Goal: Check status: Check status

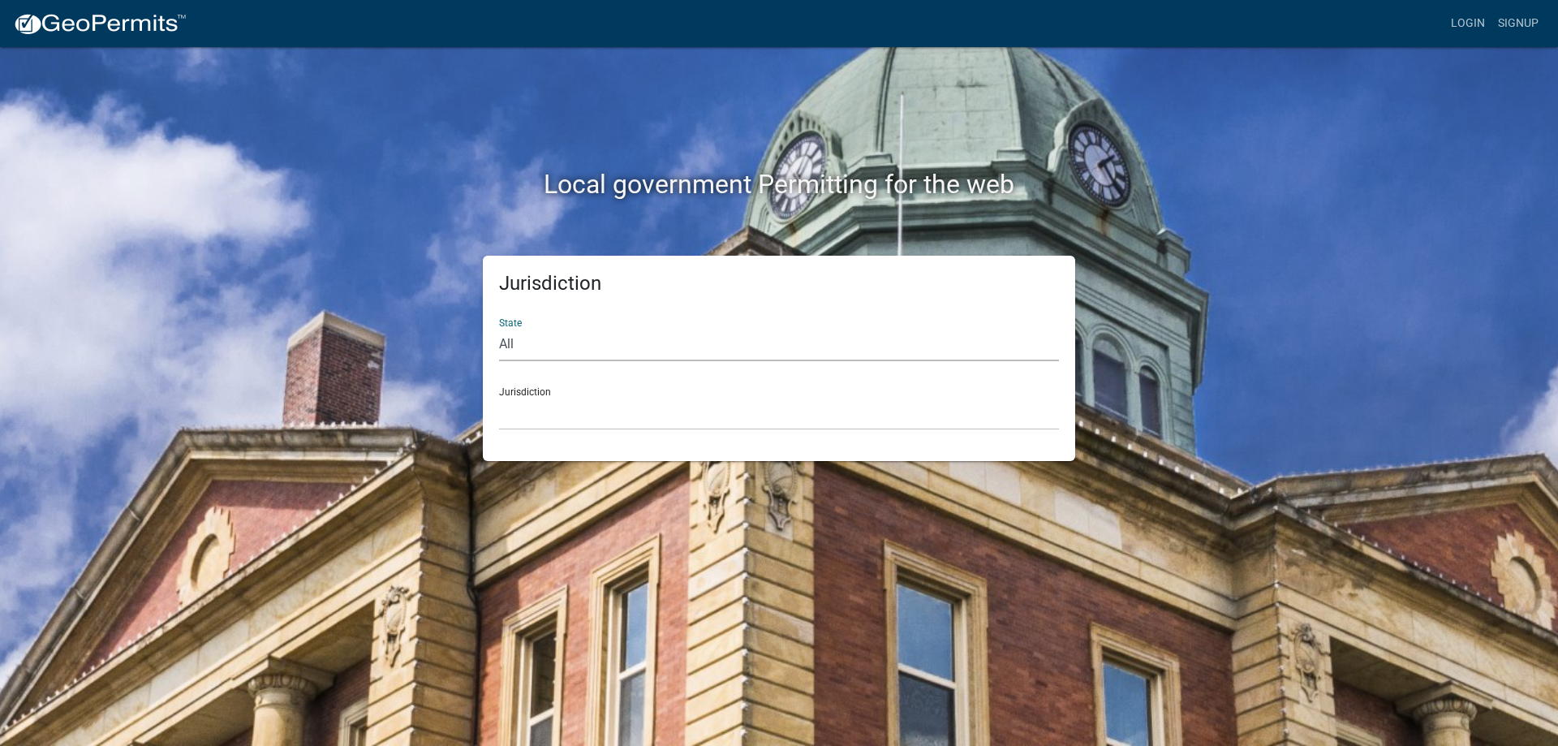
click at [504, 344] on select "All [US_STATE] [US_STATE] [US_STATE] [US_STATE] [US_STATE] [US_STATE] [US_STATE…" at bounding box center [779, 344] width 560 height 33
select select "[US_STATE]"
click at [499, 328] on select "All [US_STATE] [US_STATE] [US_STATE] [US_STATE] [US_STATE] [US_STATE] [US_STATE…" at bounding box center [779, 344] width 560 height 33
click at [532, 397] on select "City of [GEOGRAPHIC_DATA], [US_STATE] City of [GEOGRAPHIC_DATA], [US_STATE] Cit…" at bounding box center [779, 413] width 560 height 33
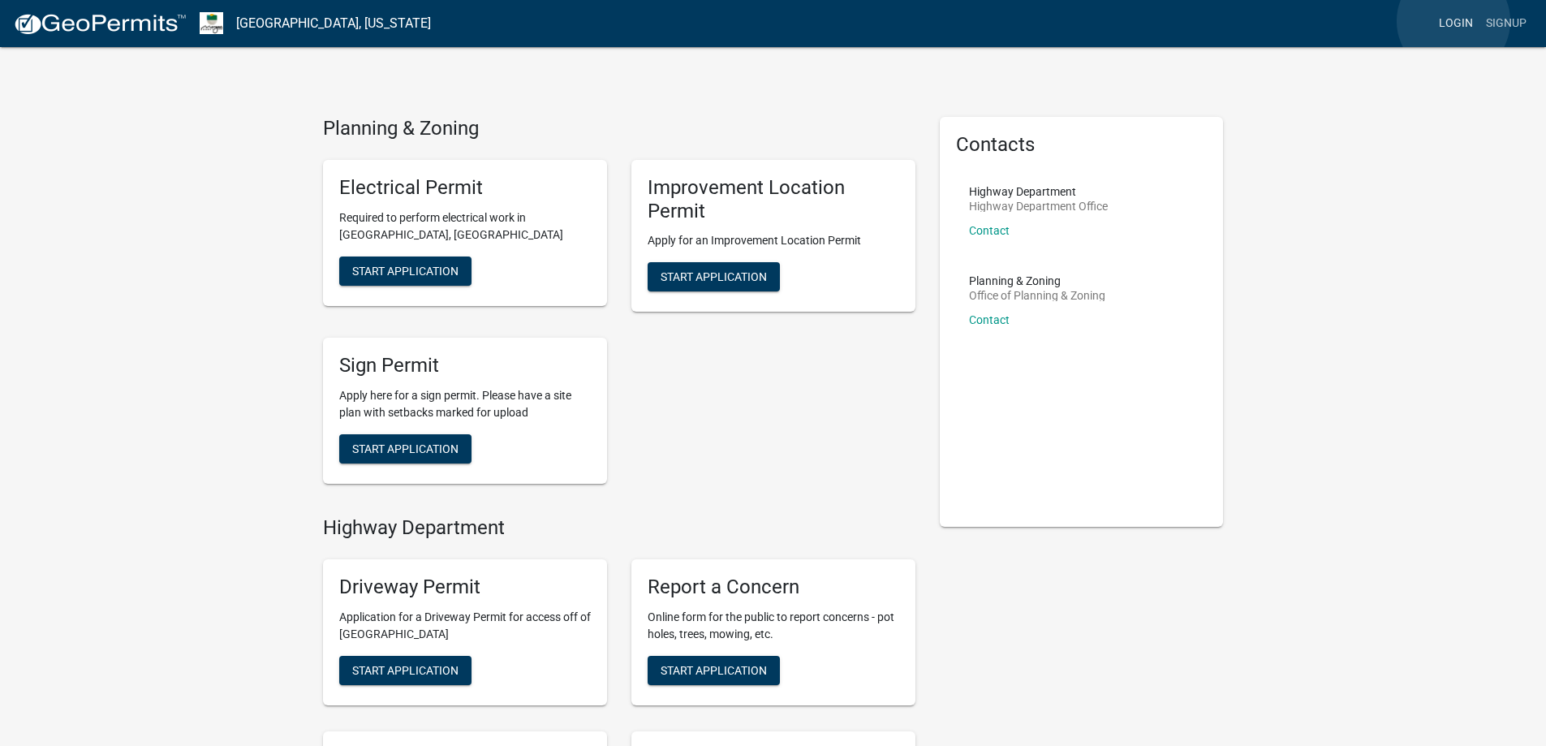
click at [1453, 21] on link "Login" at bounding box center [1455, 23] width 47 height 31
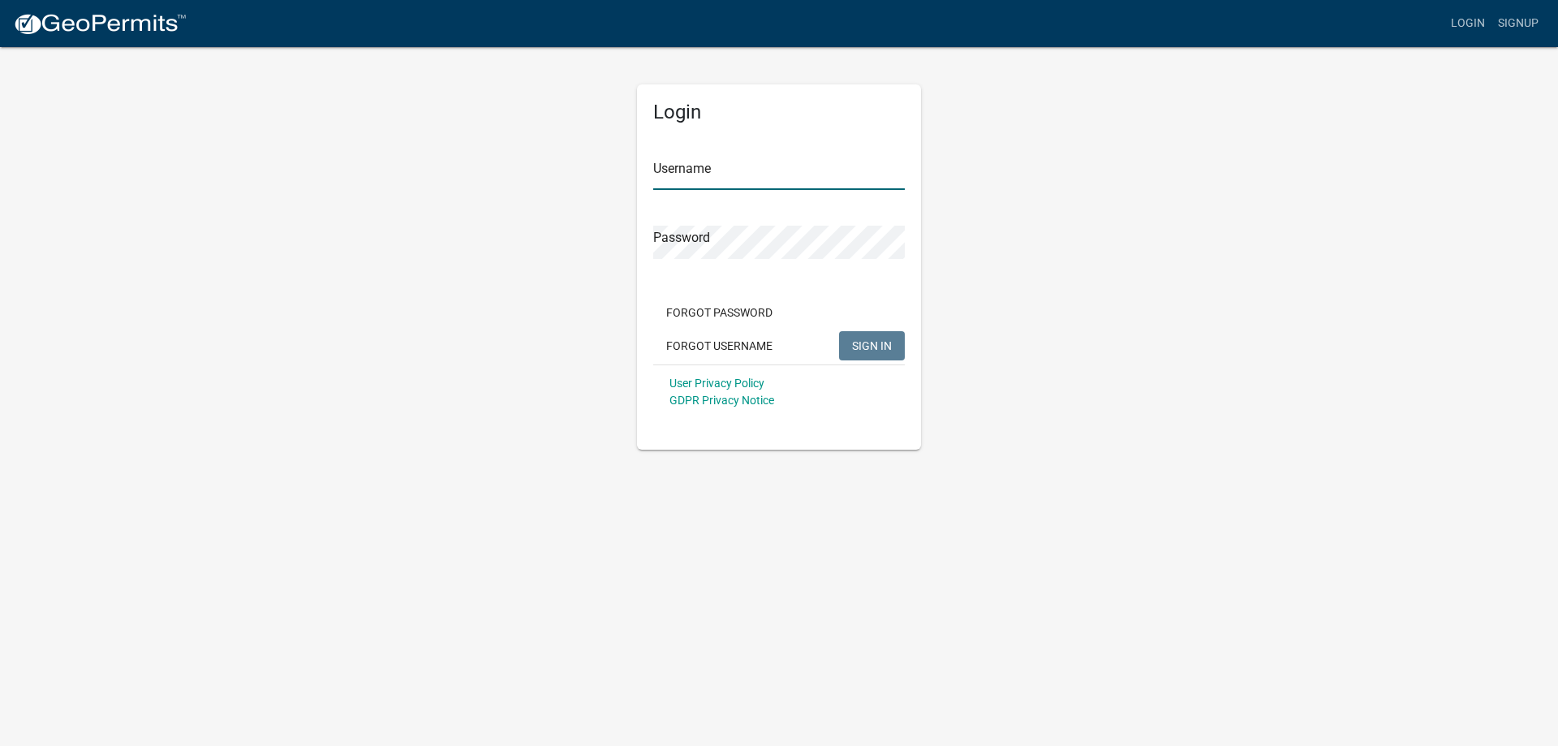
click at [728, 164] on input "Username" at bounding box center [779, 173] width 252 height 33
type input "bhamilton"
click at [839, 331] on button "SIGN IN" at bounding box center [872, 345] width 66 height 29
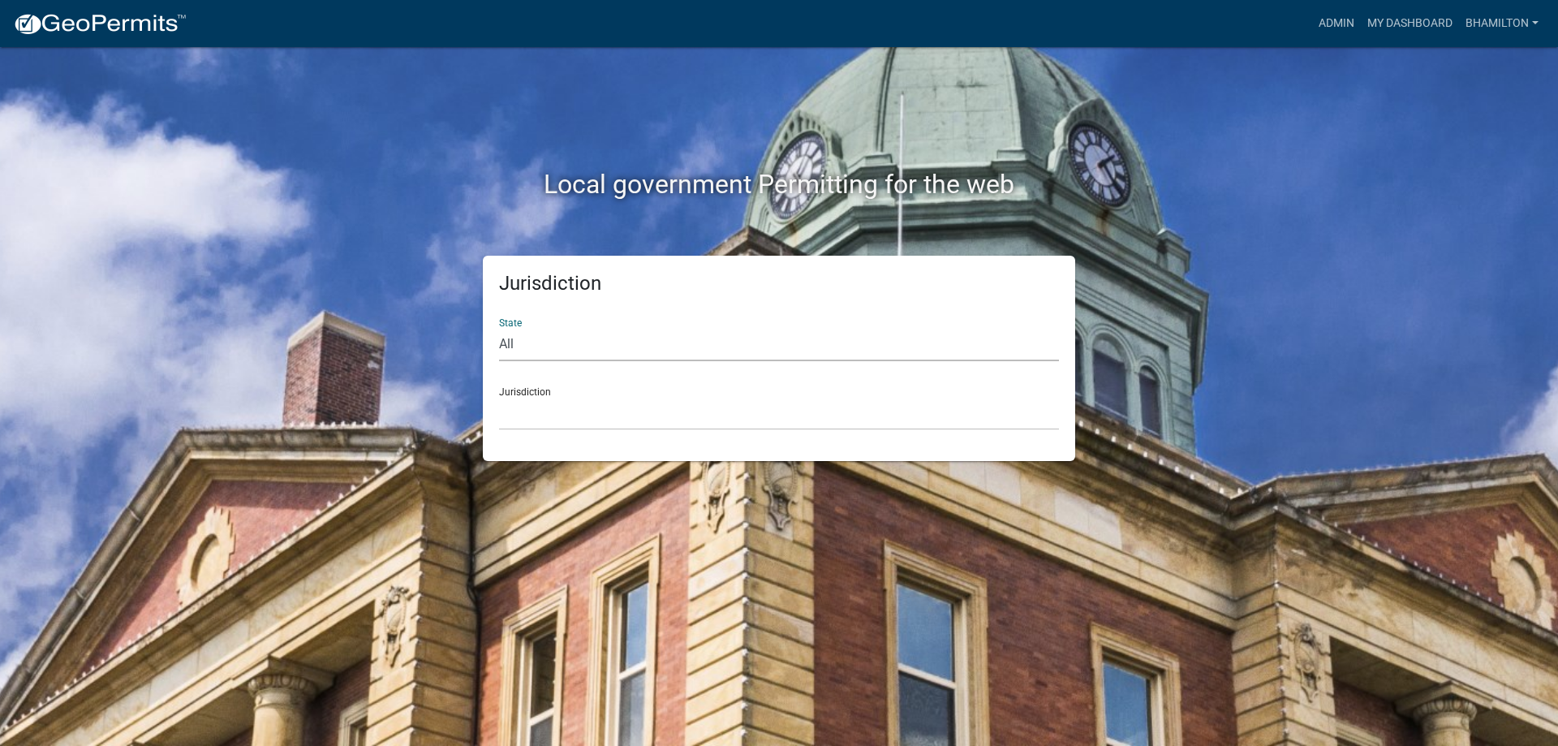
click at [514, 348] on select "All [US_STATE] [US_STATE] [US_STATE] [US_STATE] [US_STATE] [US_STATE] [US_STATE…" at bounding box center [779, 344] width 560 height 33
select select "[US_STATE]"
click at [499, 328] on select "All [US_STATE] [US_STATE] [US_STATE] [US_STATE] [US_STATE] [US_STATE] [US_STATE…" at bounding box center [779, 344] width 560 height 33
click at [536, 392] on div "Jurisdiction City of [GEOGRAPHIC_DATA], [US_STATE] City of [GEOGRAPHIC_DATA], […" at bounding box center [779, 402] width 560 height 56
click at [1323, 28] on link "Admin" at bounding box center [1336, 23] width 49 height 31
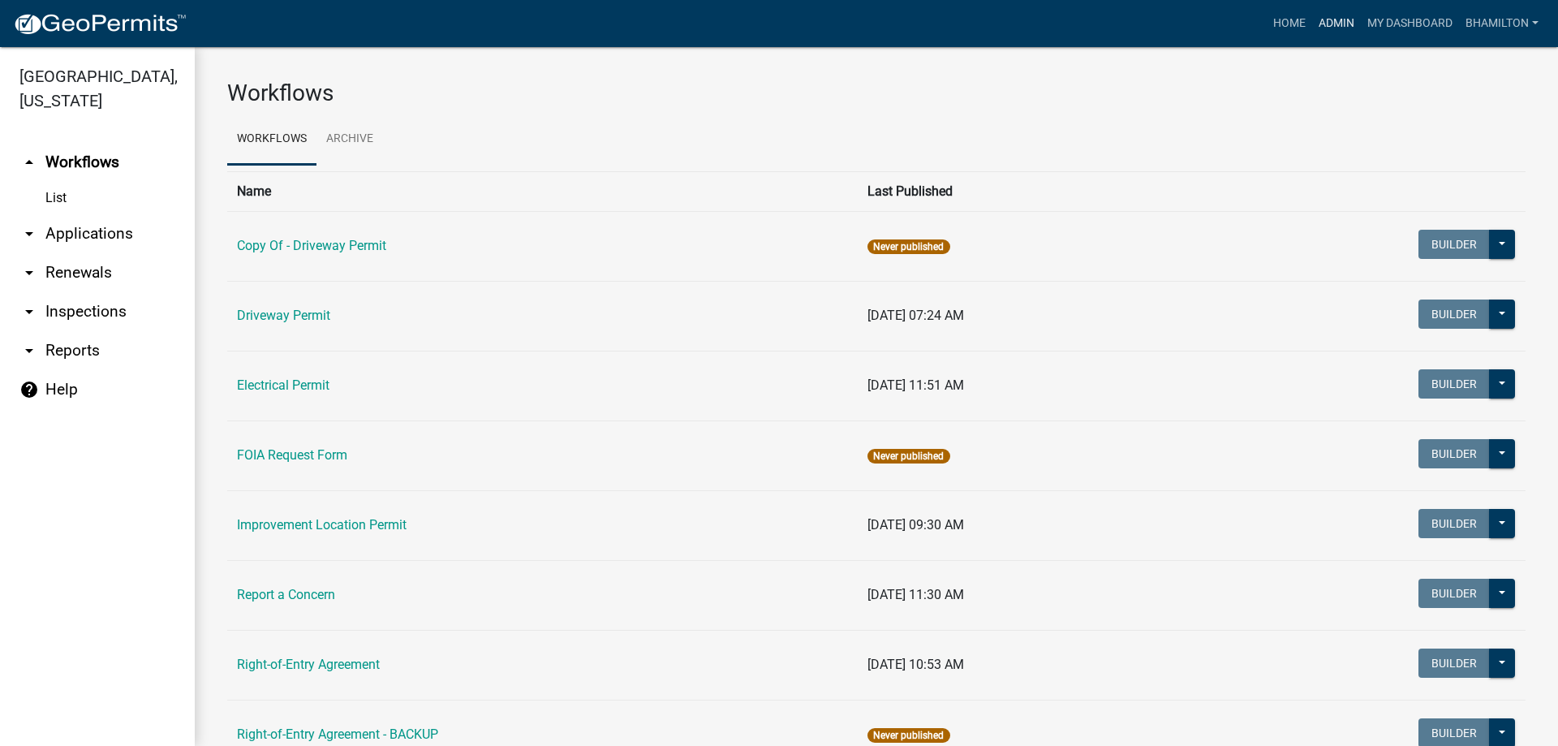
click at [1331, 26] on link "Admin" at bounding box center [1336, 23] width 49 height 31
click at [1381, 25] on link "My Dashboard" at bounding box center [1410, 23] width 98 height 31
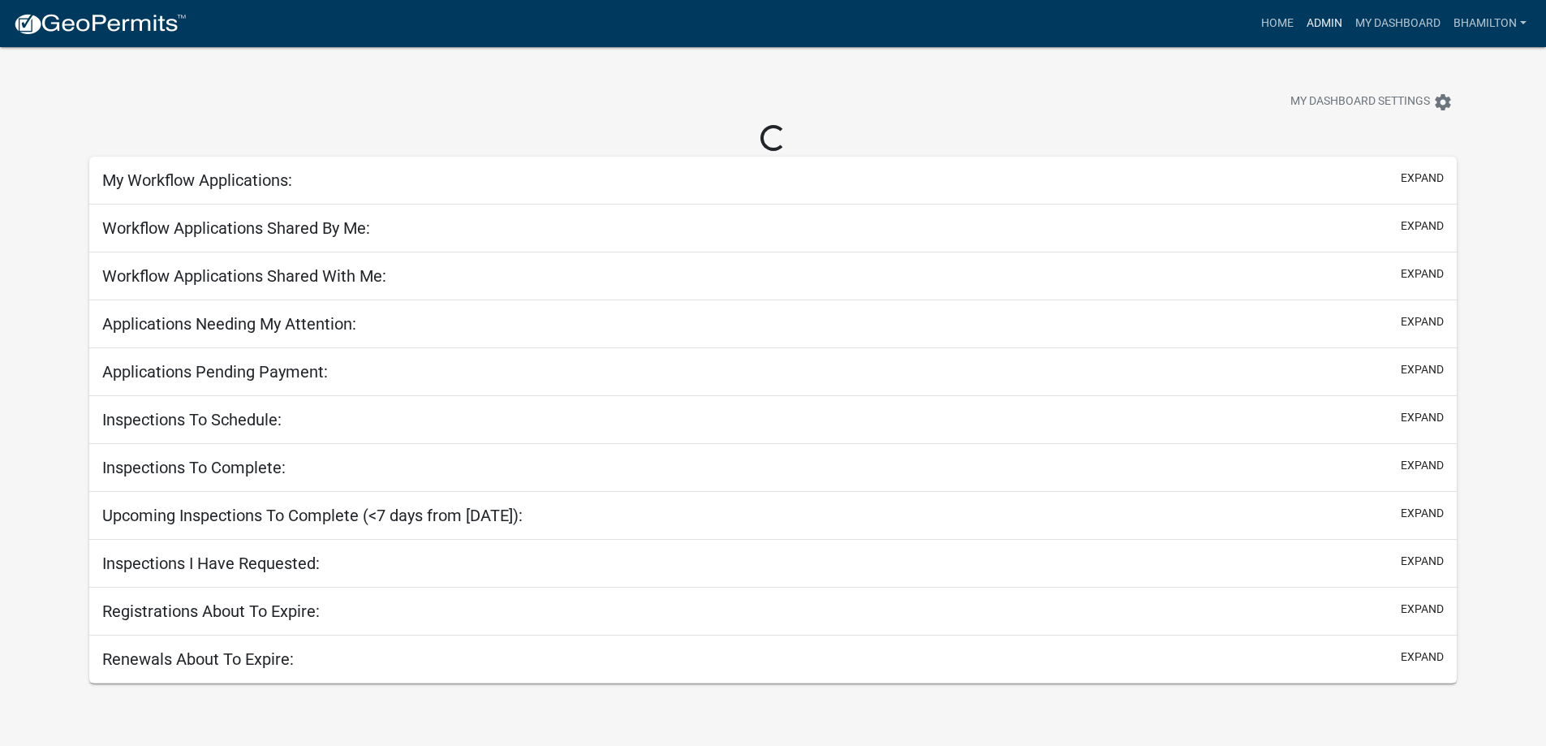
click at [1304, 21] on link "Admin" at bounding box center [1324, 23] width 49 height 31
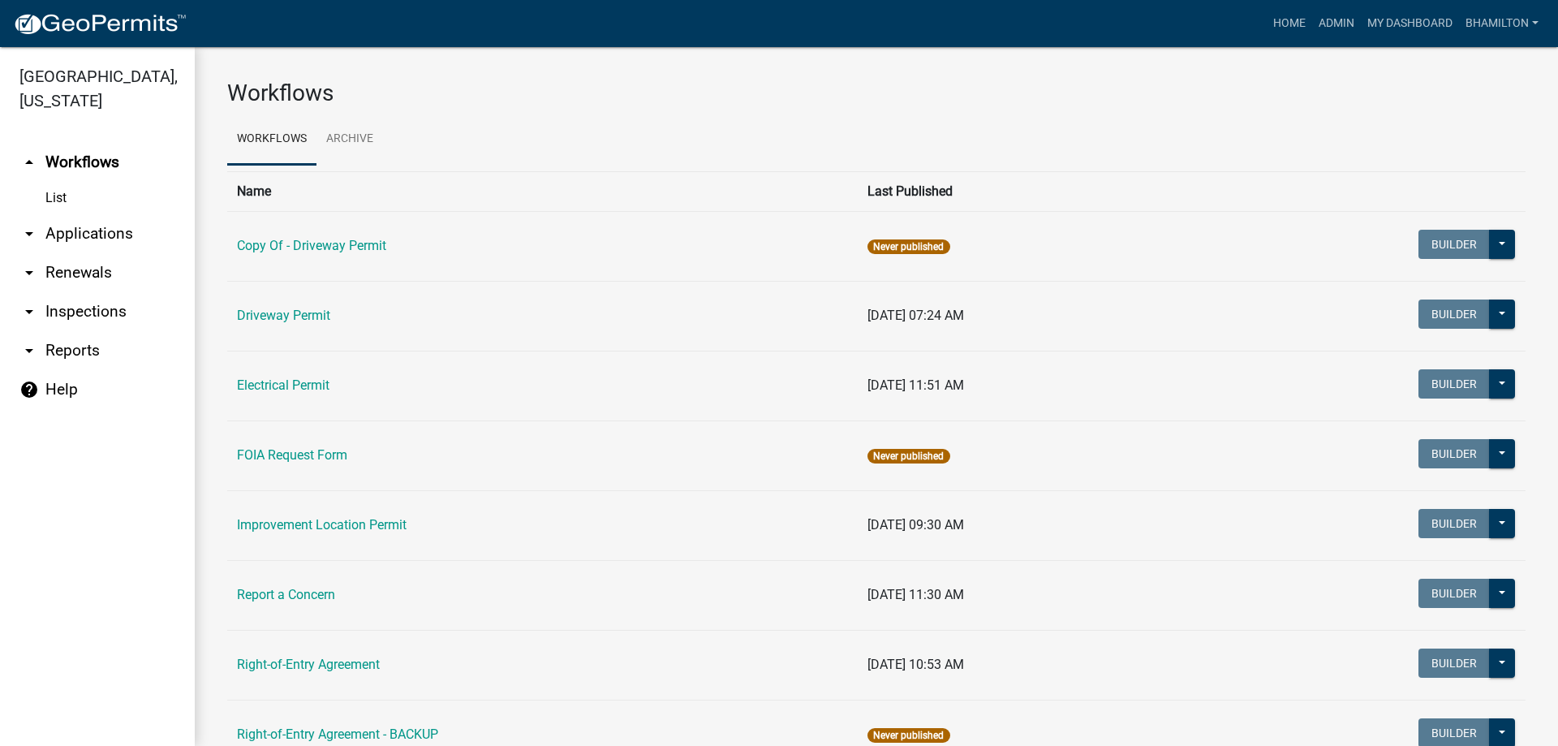
click at [114, 238] on link "arrow_drop_down Applications" at bounding box center [97, 233] width 195 height 39
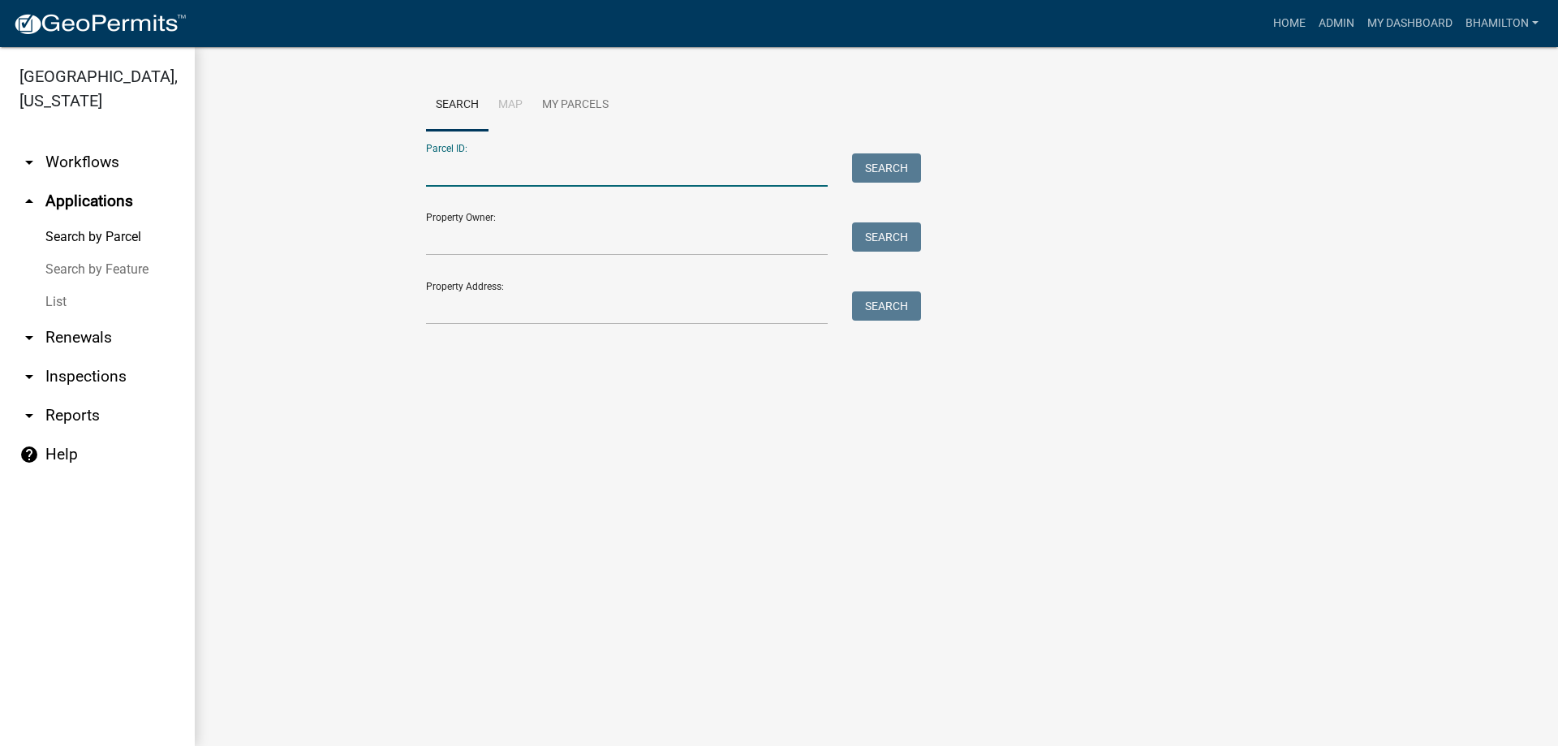
click at [451, 167] on input "Parcel ID:" at bounding box center [627, 169] width 402 height 33
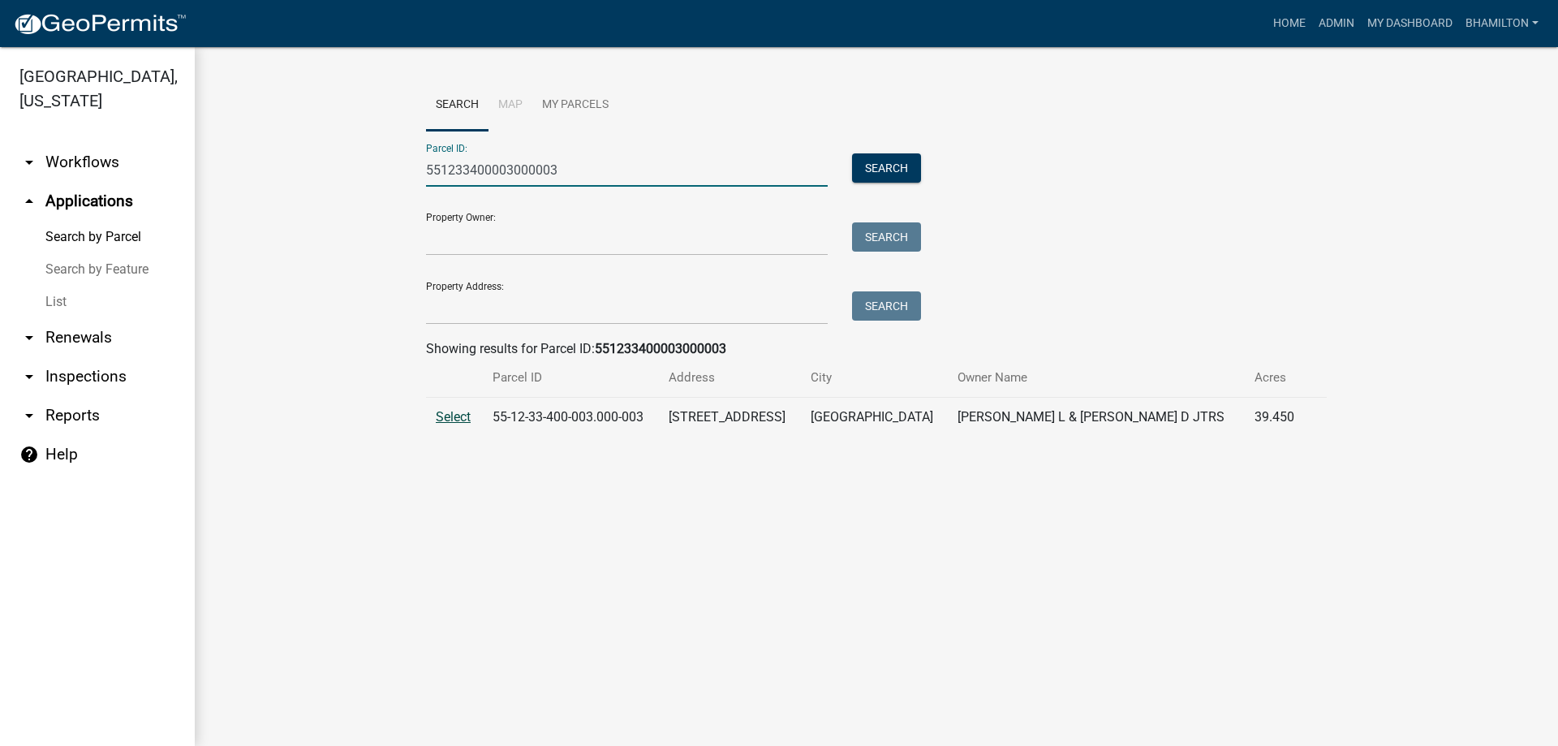
type input "551233400003000003"
click at [458, 412] on span "Select" at bounding box center [453, 416] width 35 height 15
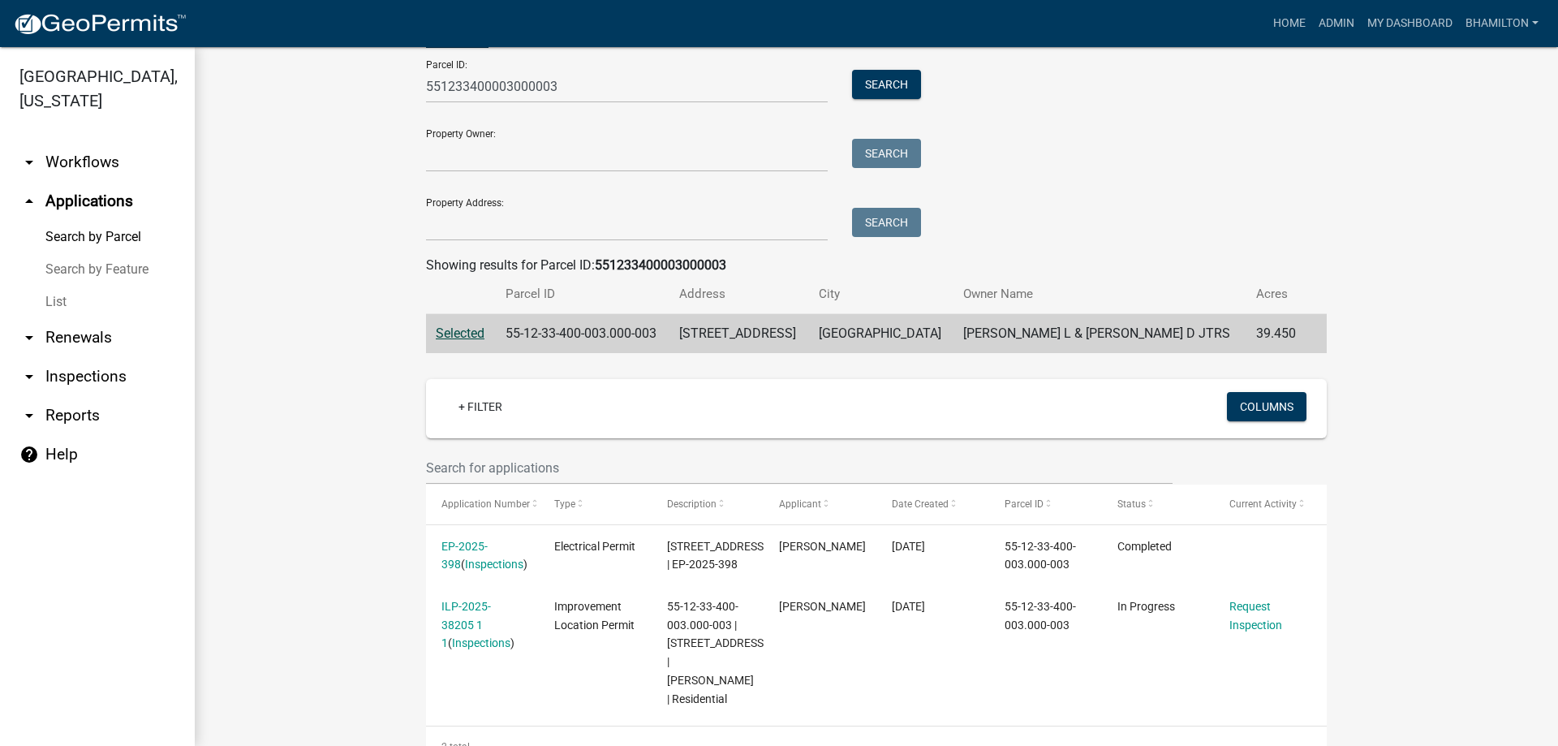
scroll to position [212, 0]
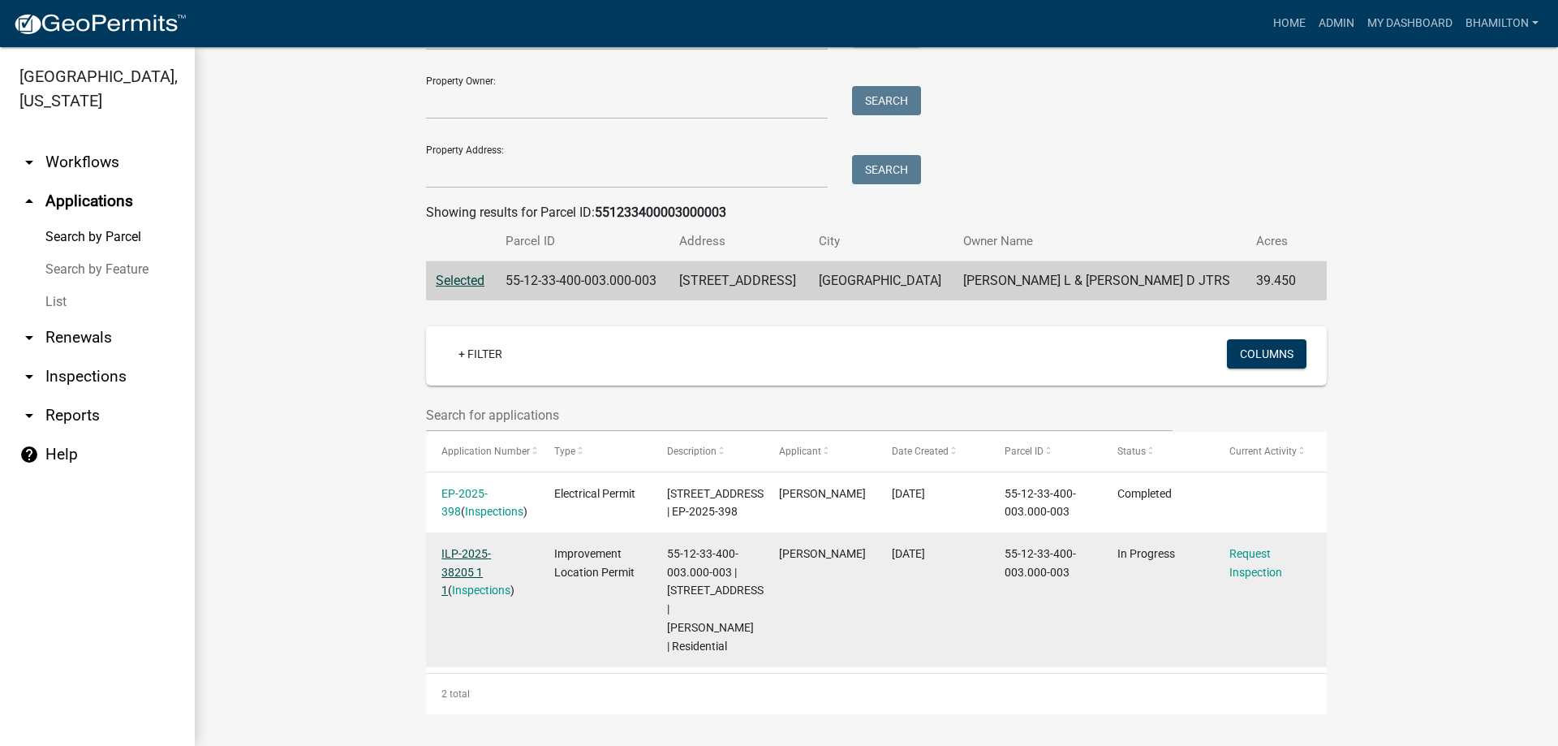
click at [489, 547] on link "ILP-2025-38205 1 1" at bounding box center [465, 572] width 49 height 50
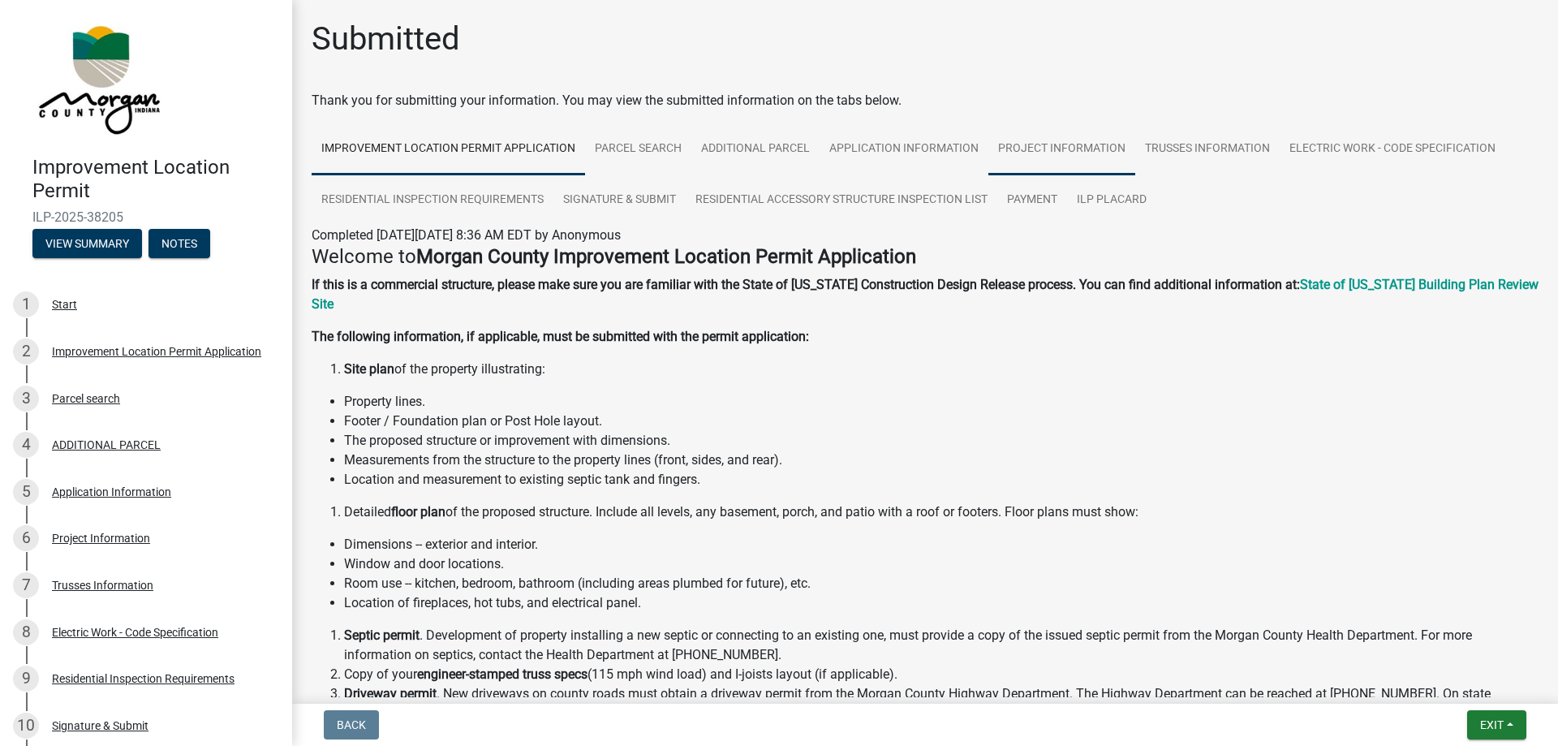
click at [1107, 148] on link "Project Information" at bounding box center [1061, 149] width 147 height 52
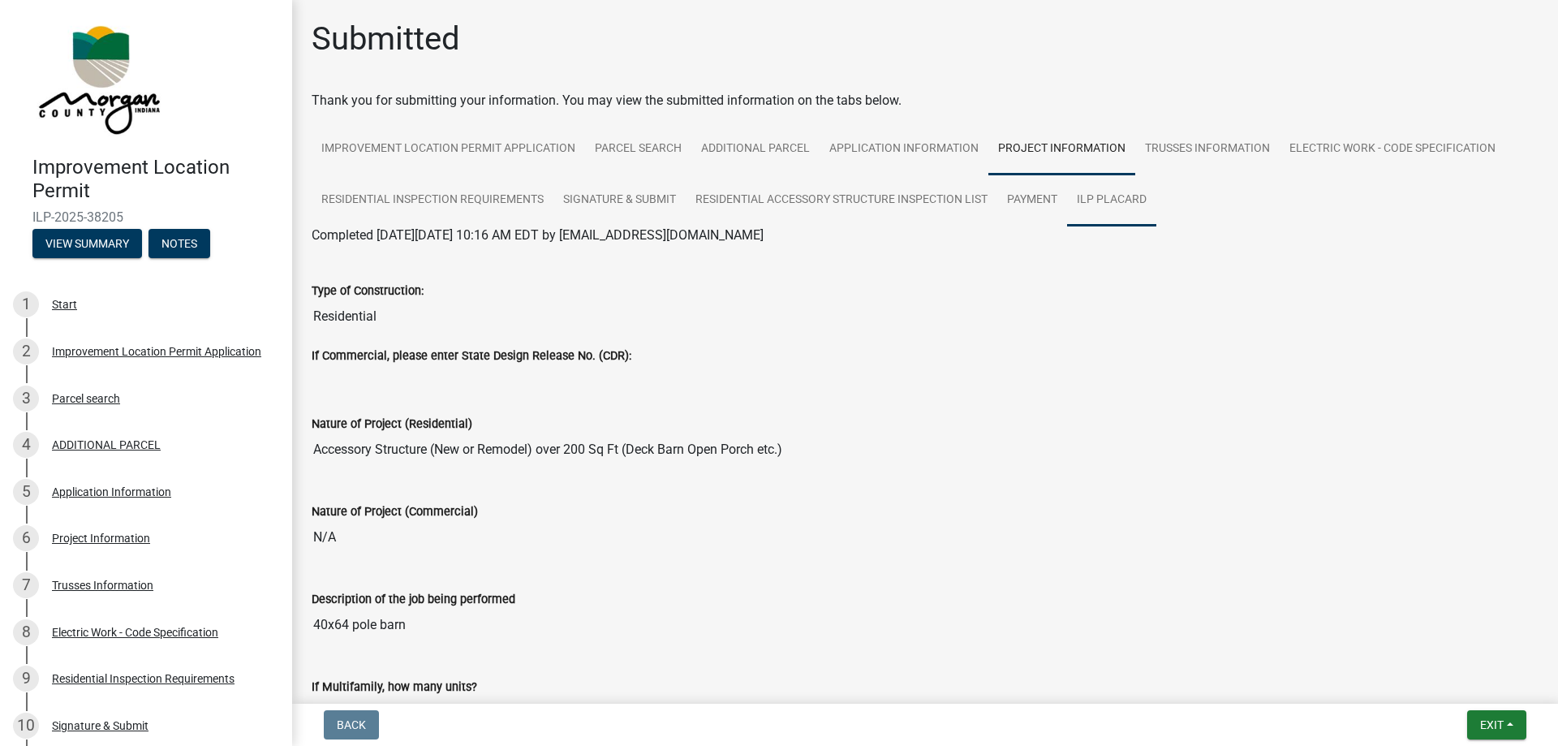
click at [1104, 202] on link "ILP Placard" at bounding box center [1111, 200] width 89 height 52
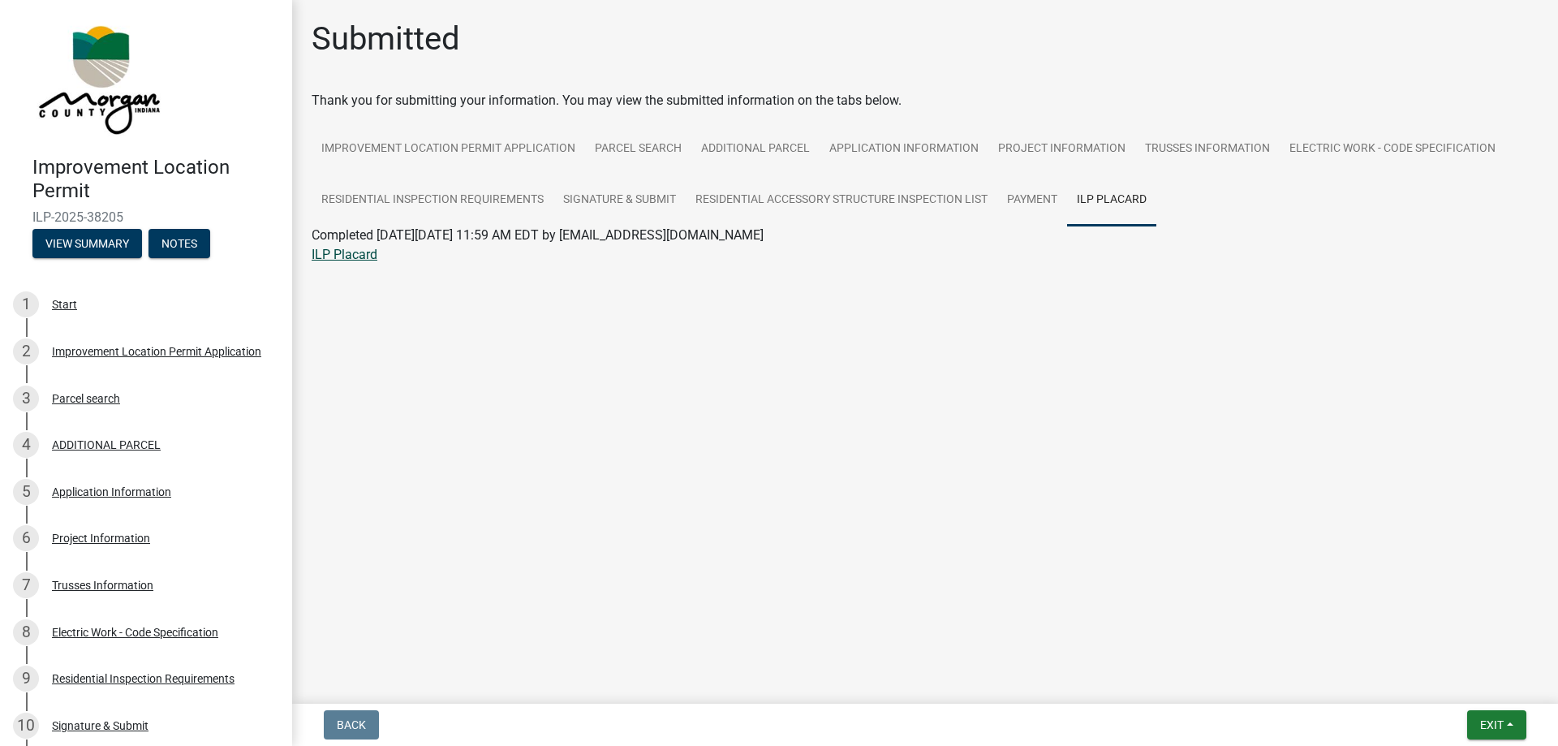
click at [364, 252] on link "ILP Placard" at bounding box center [345, 254] width 66 height 15
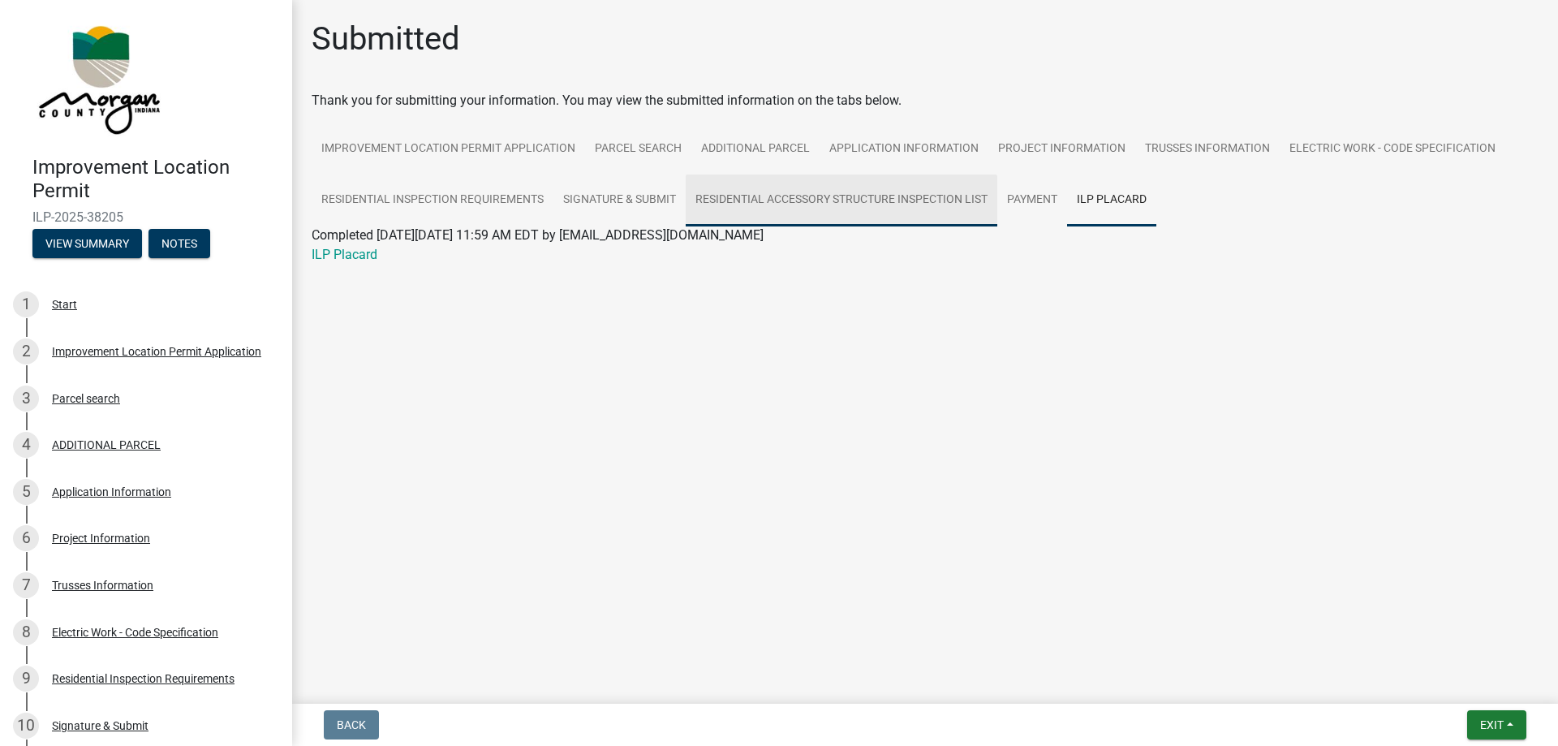
click at [721, 200] on link "Residential Accessory Structure Inspection List" at bounding box center [842, 200] width 312 height 52
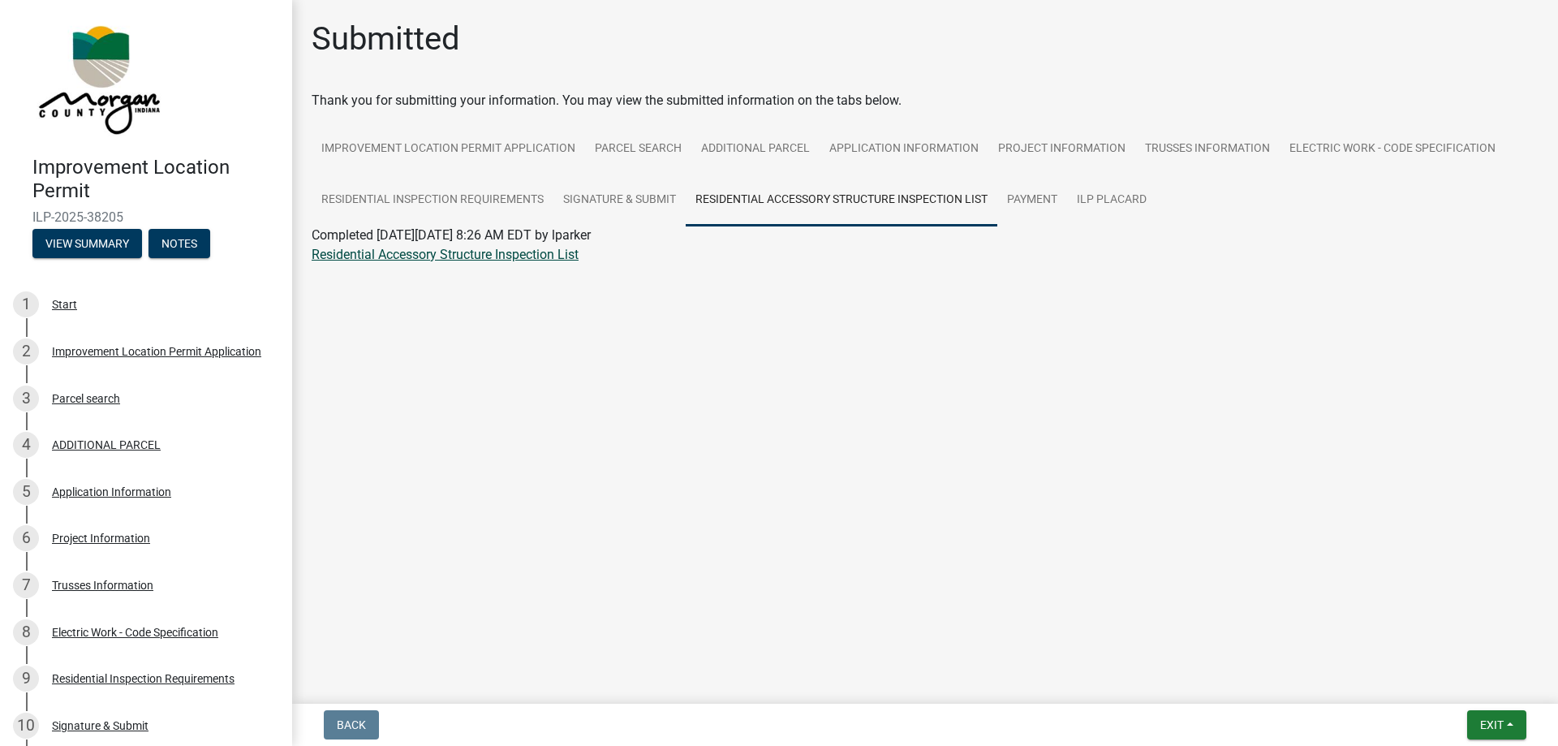
click at [549, 256] on link "Residential Accessory Structure Inspection List" at bounding box center [445, 254] width 267 height 15
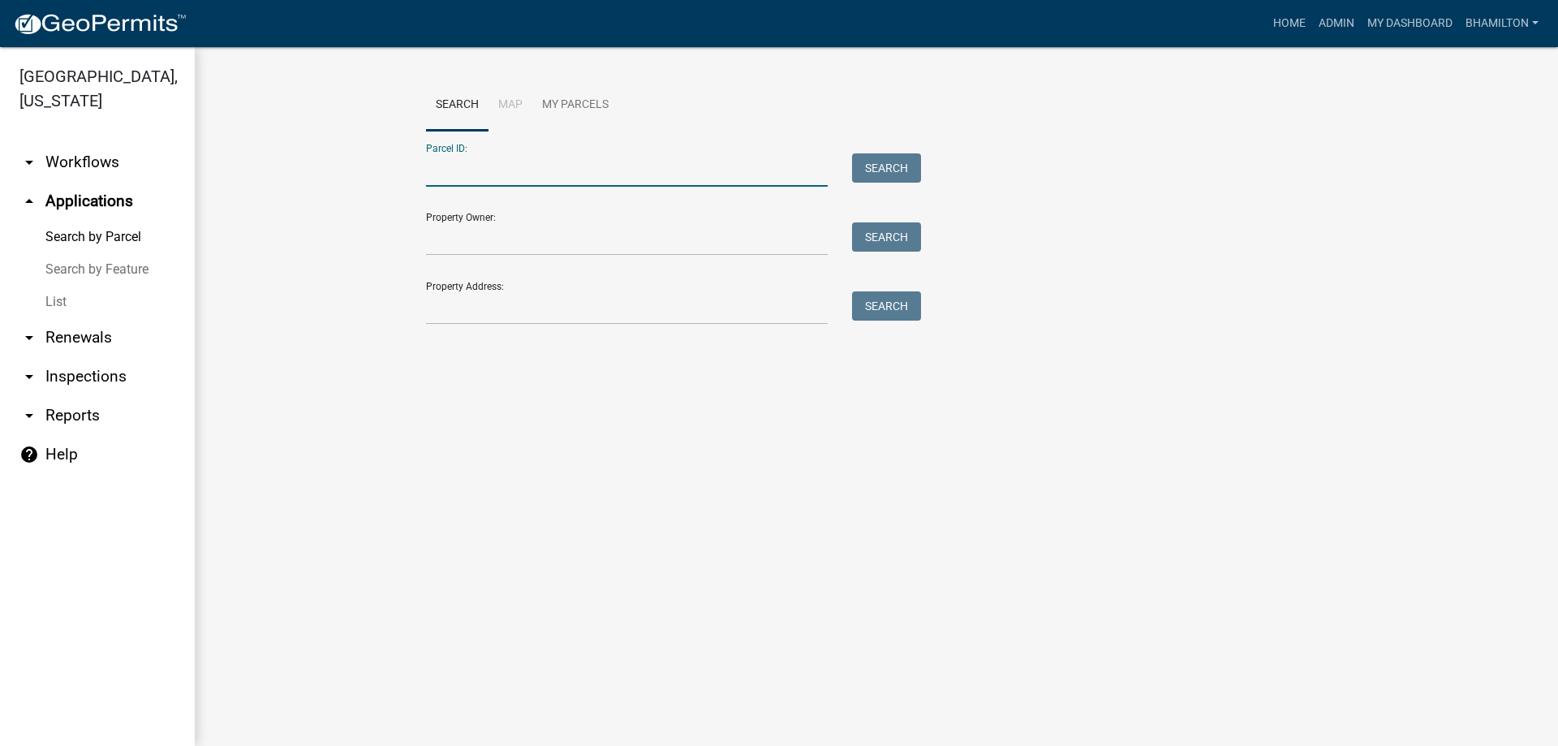
click at [452, 160] on input "Parcel ID:" at bounding box center [627, 169] width 402 height 33
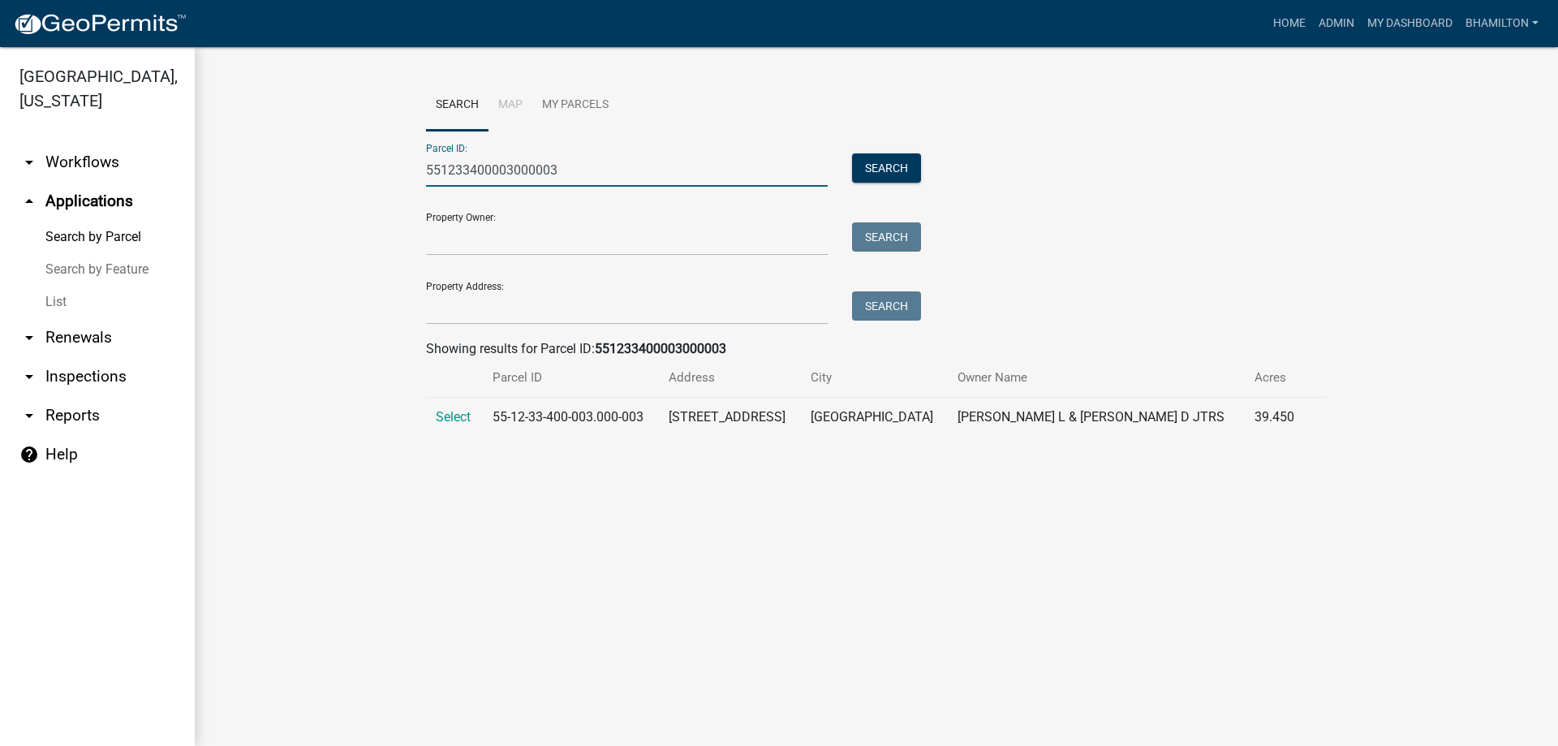
type input "551233400003000003"
click at [458, 407] on td "Select" at bounding box center [454, 418] width 57 height 40
click at [455, 415] on span "Select" at bounding box center [453, 416] width 35 height 15
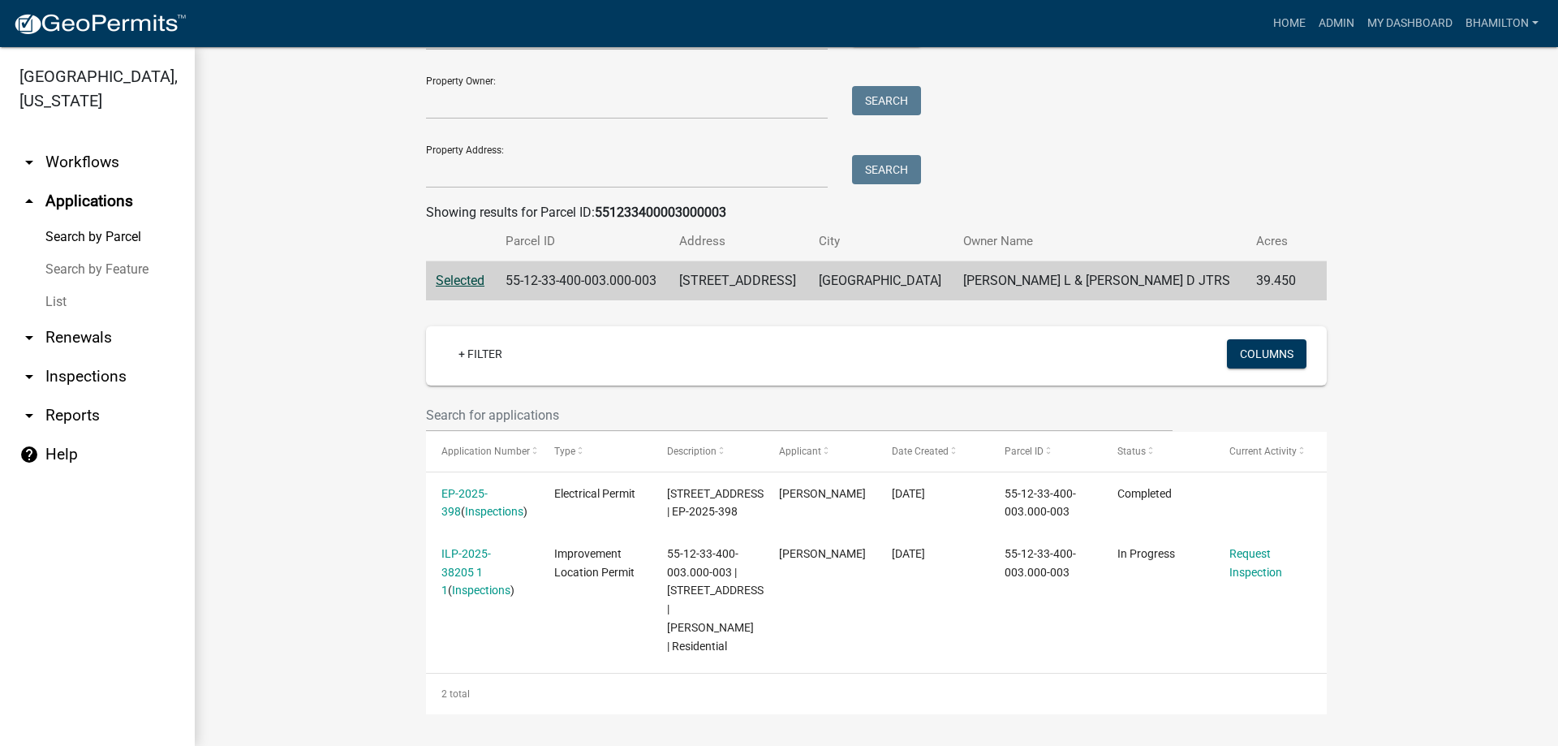
scroll to position [212, 0]
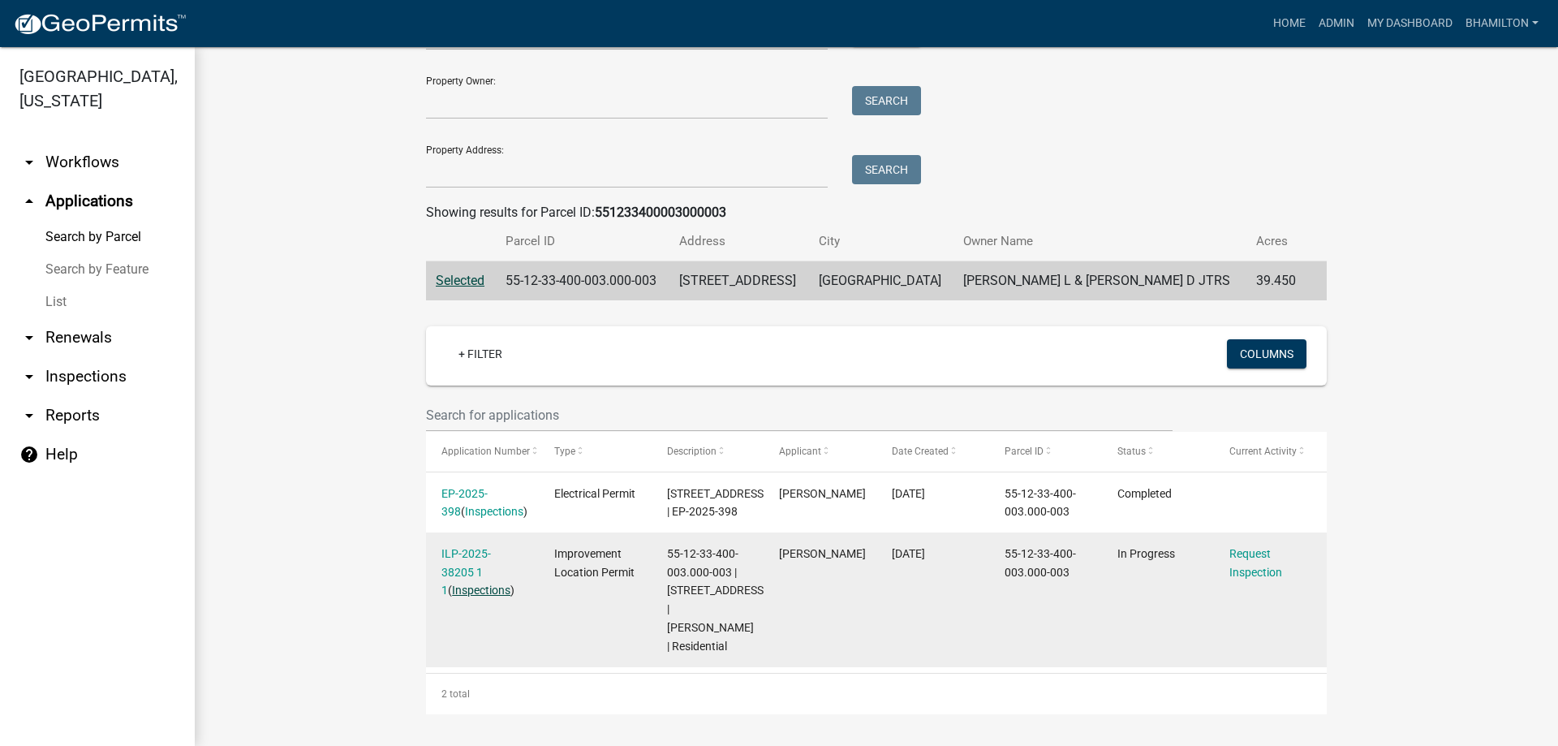
click at [473, 583] on link "Inspections" at bounding box center [481, 589] width 58 height 13
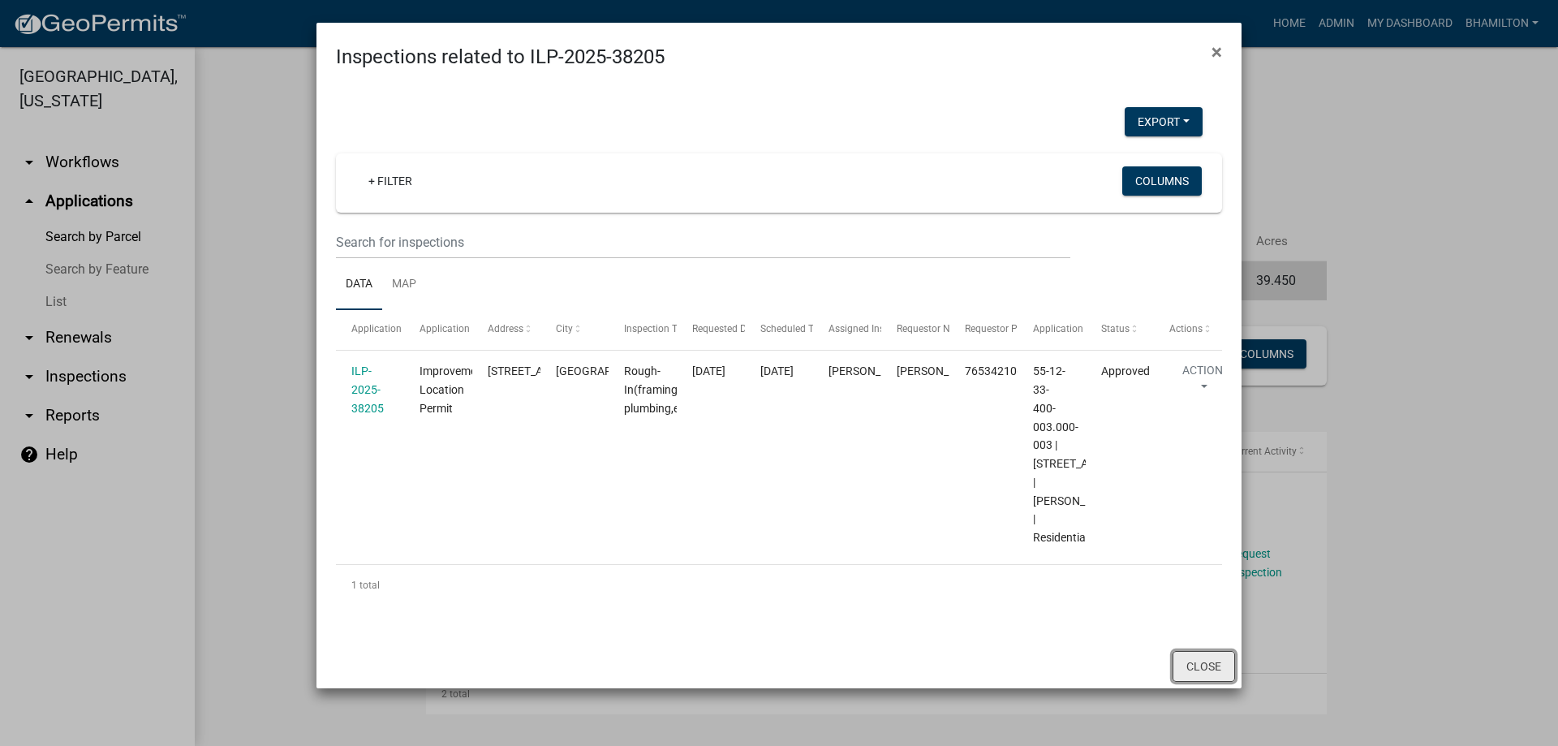
click at [1209, 682] on button "Close" at bounding box center [1204, 666] width 62 height 31
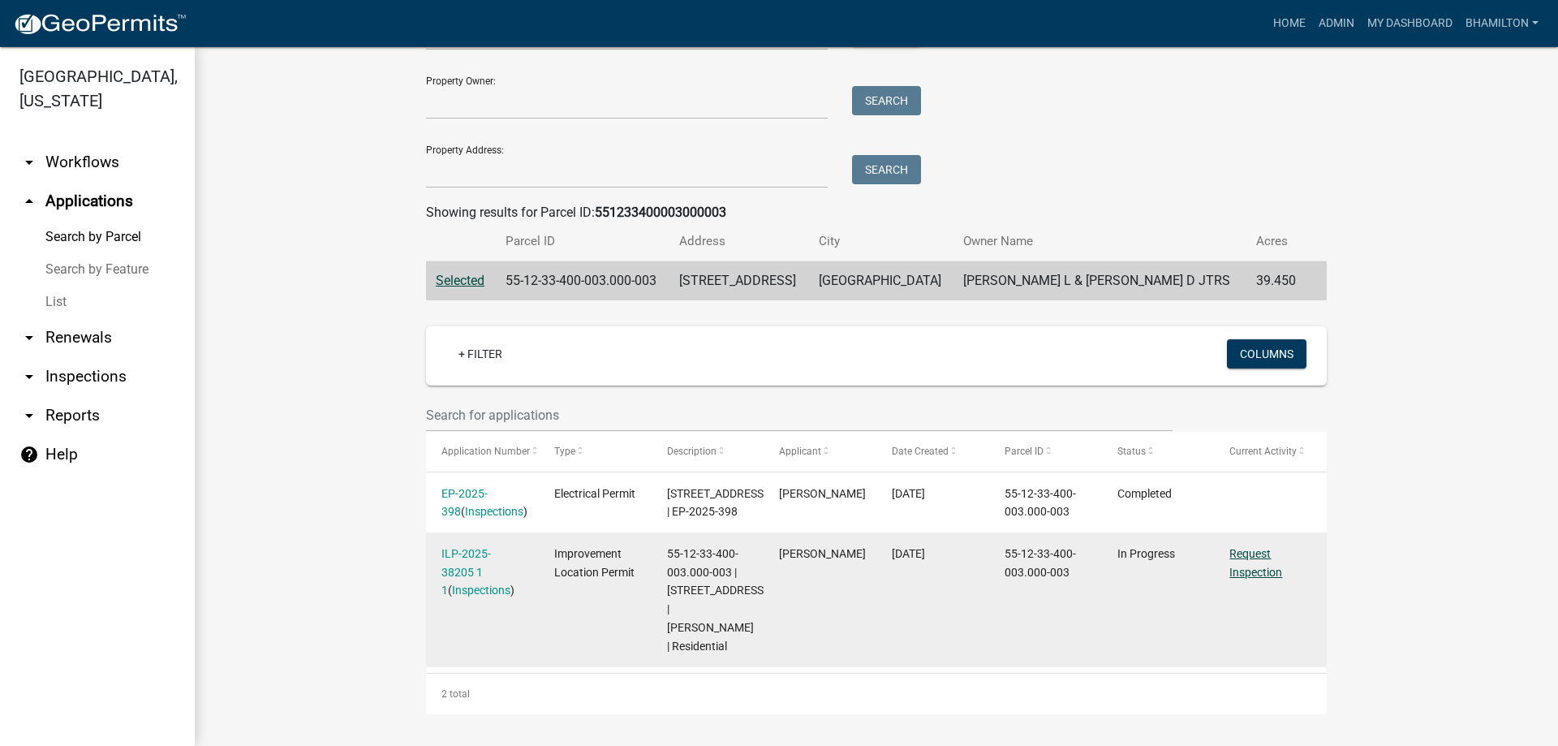
click at [1252, 551] on link "Request Inspection" at bounding box center [1255, 563] width 53 height 32
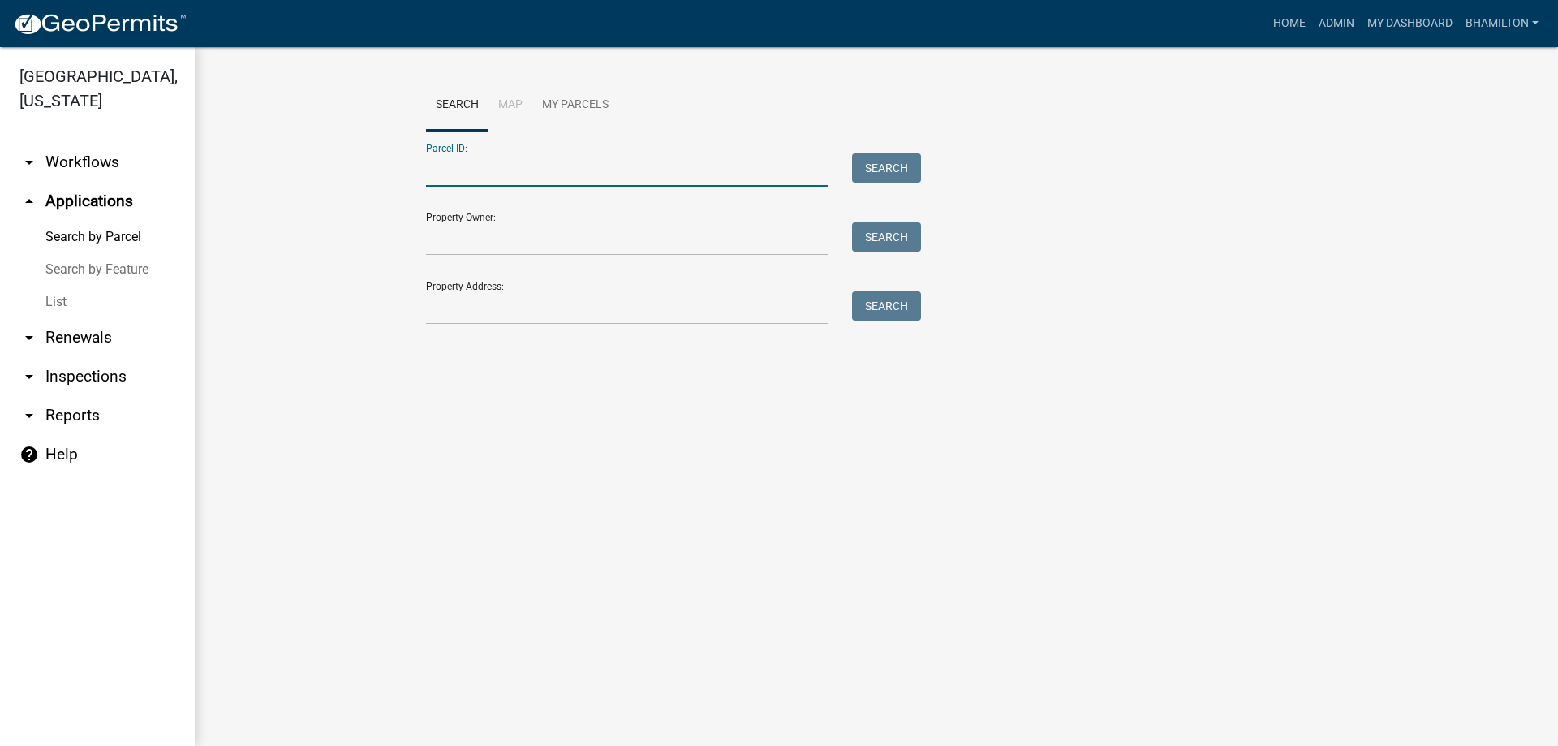
click at [619, 160] on input "Parcel ID:" at bounding box center [627, 169] width 402 height 33
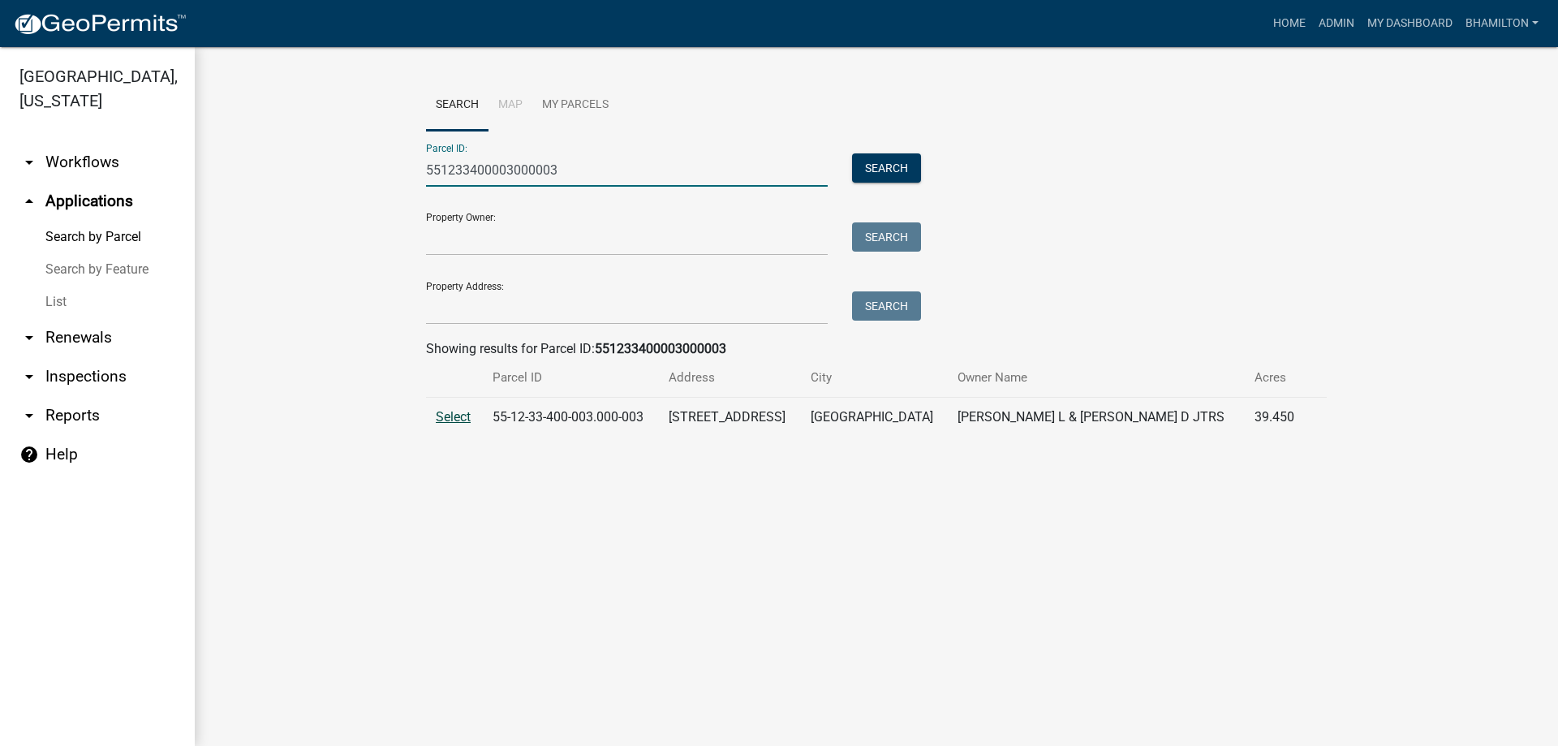
type input "551233400003000003"
click at [454, 419] on span "Select" at bounding box center [453, 416] width 35 height 15
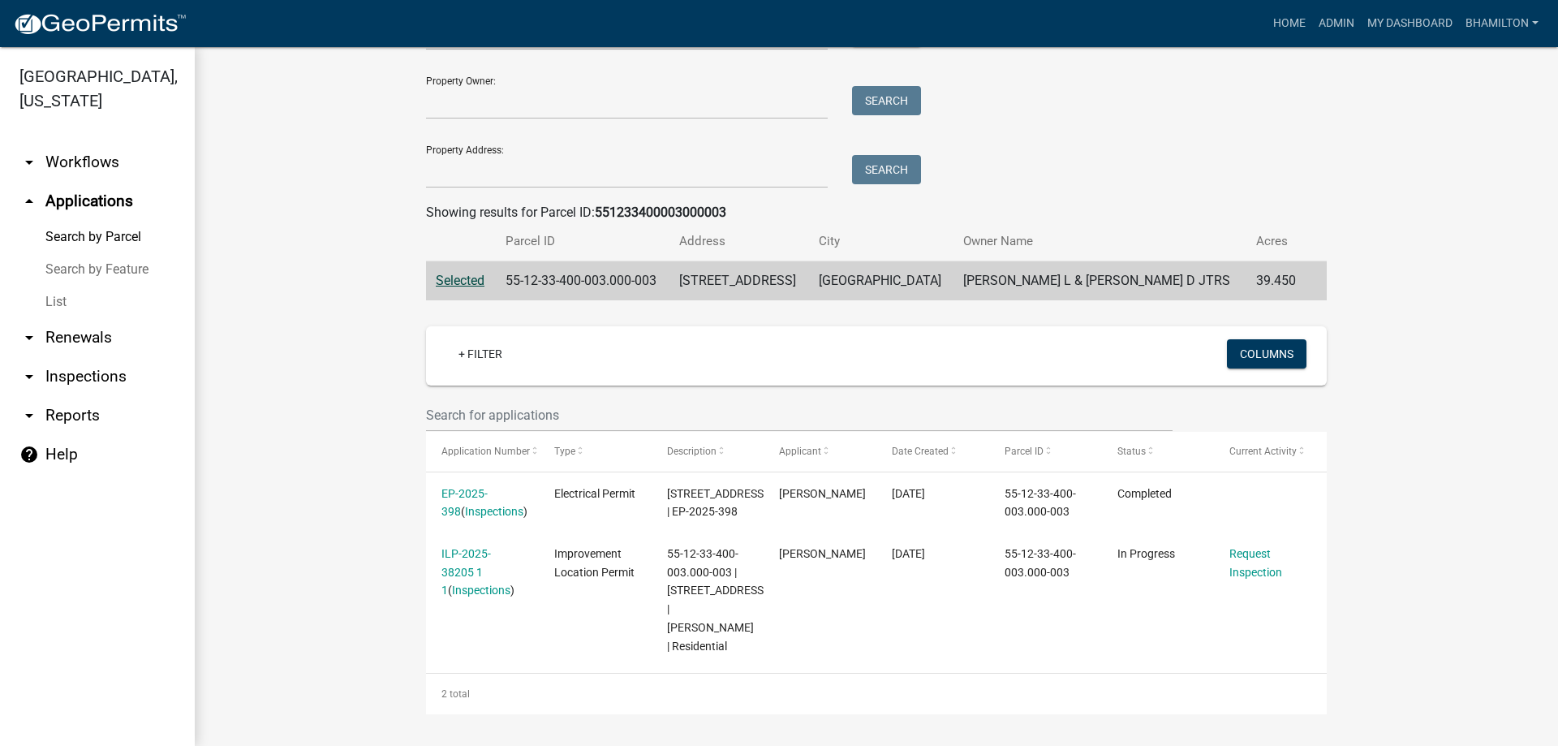
scroll to position [212, 0]
